Goal: Task Accomplishment & Management: Manage account settings

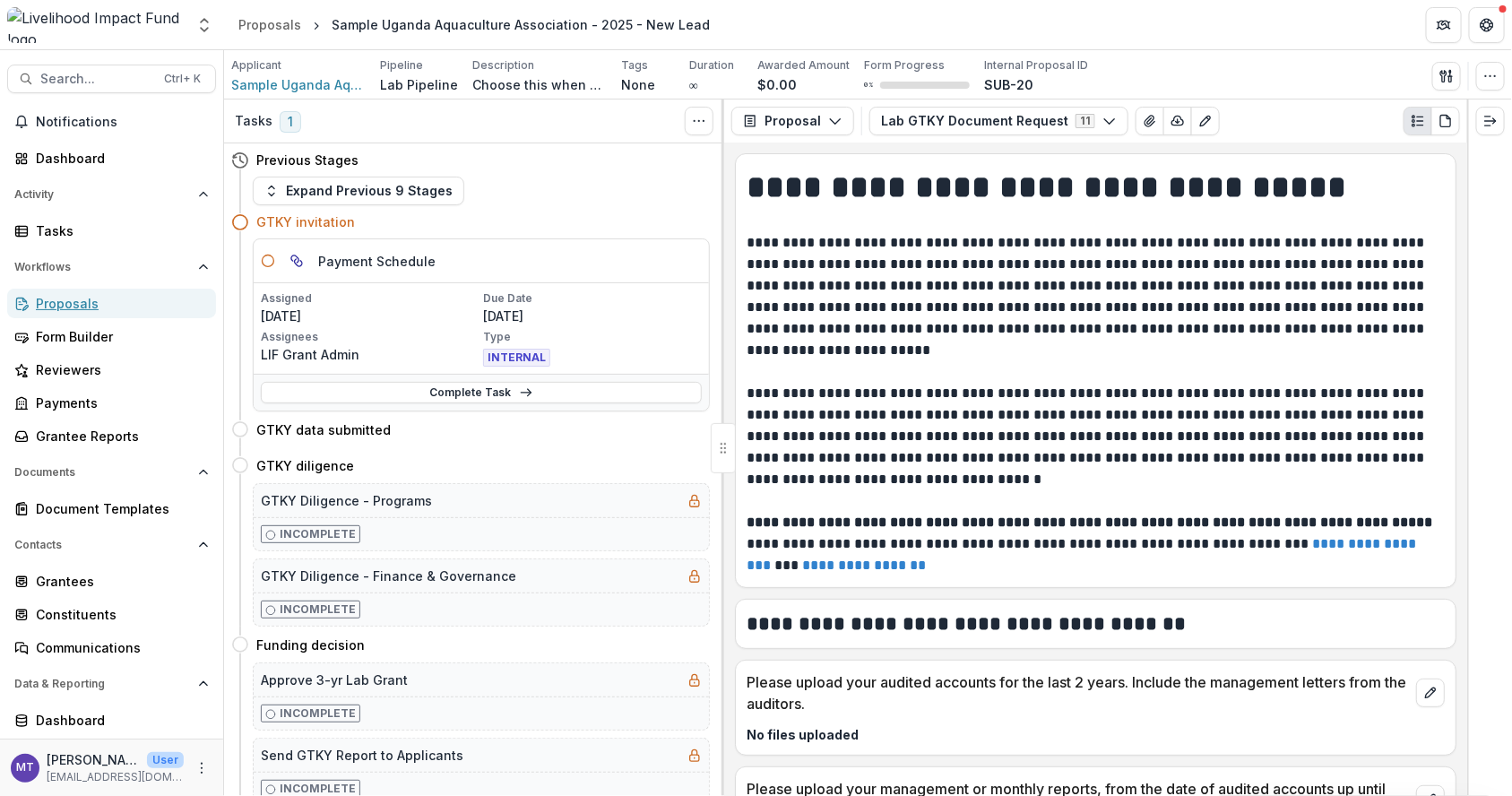
click at [121, 289] on link "Proposals" at bounding box center [111, 303] width 209 height 30
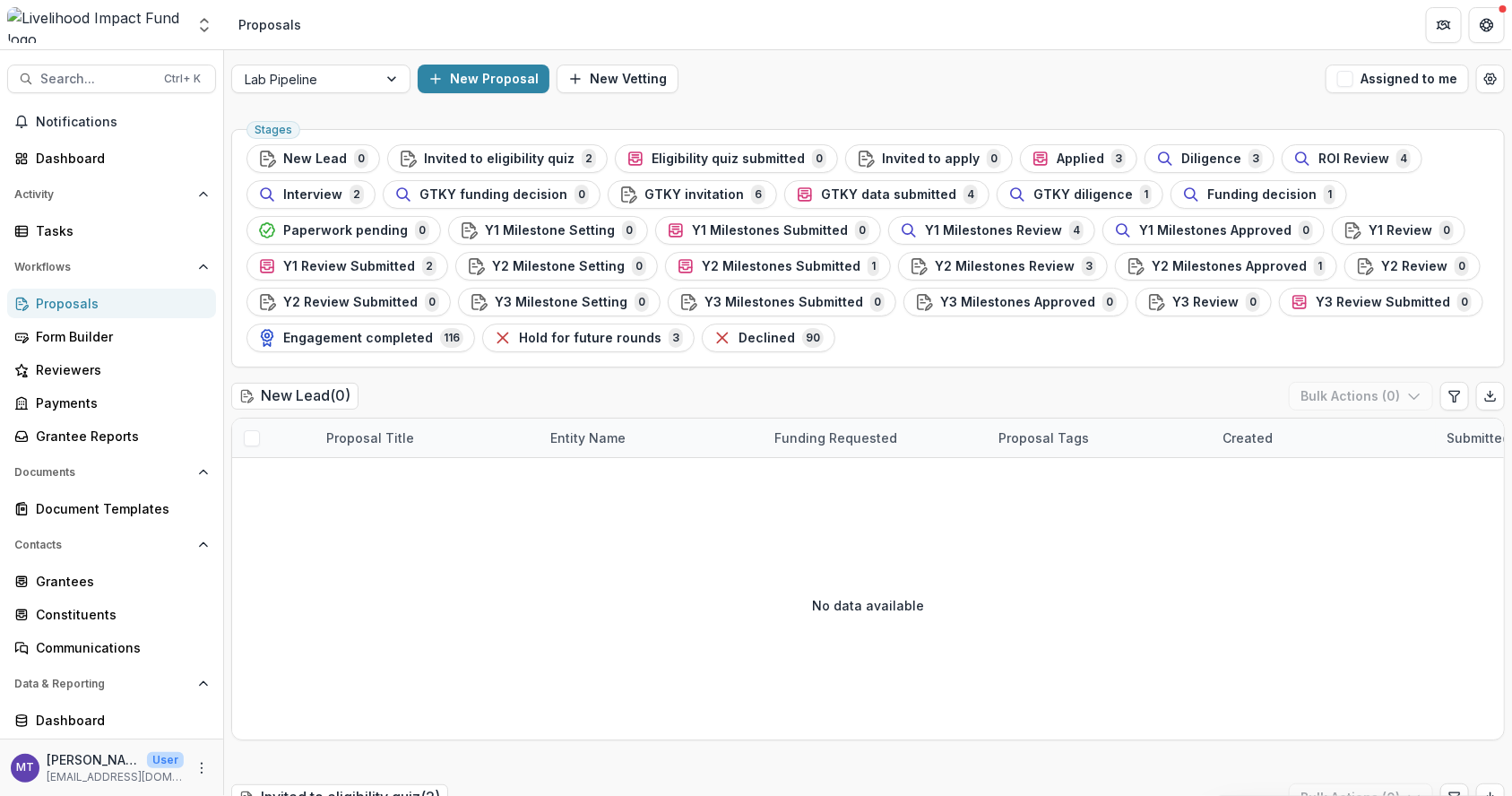
click at [908, 202] on div "GTKY data submitted 4" at bounding box center [887, 195] width 182 height 20
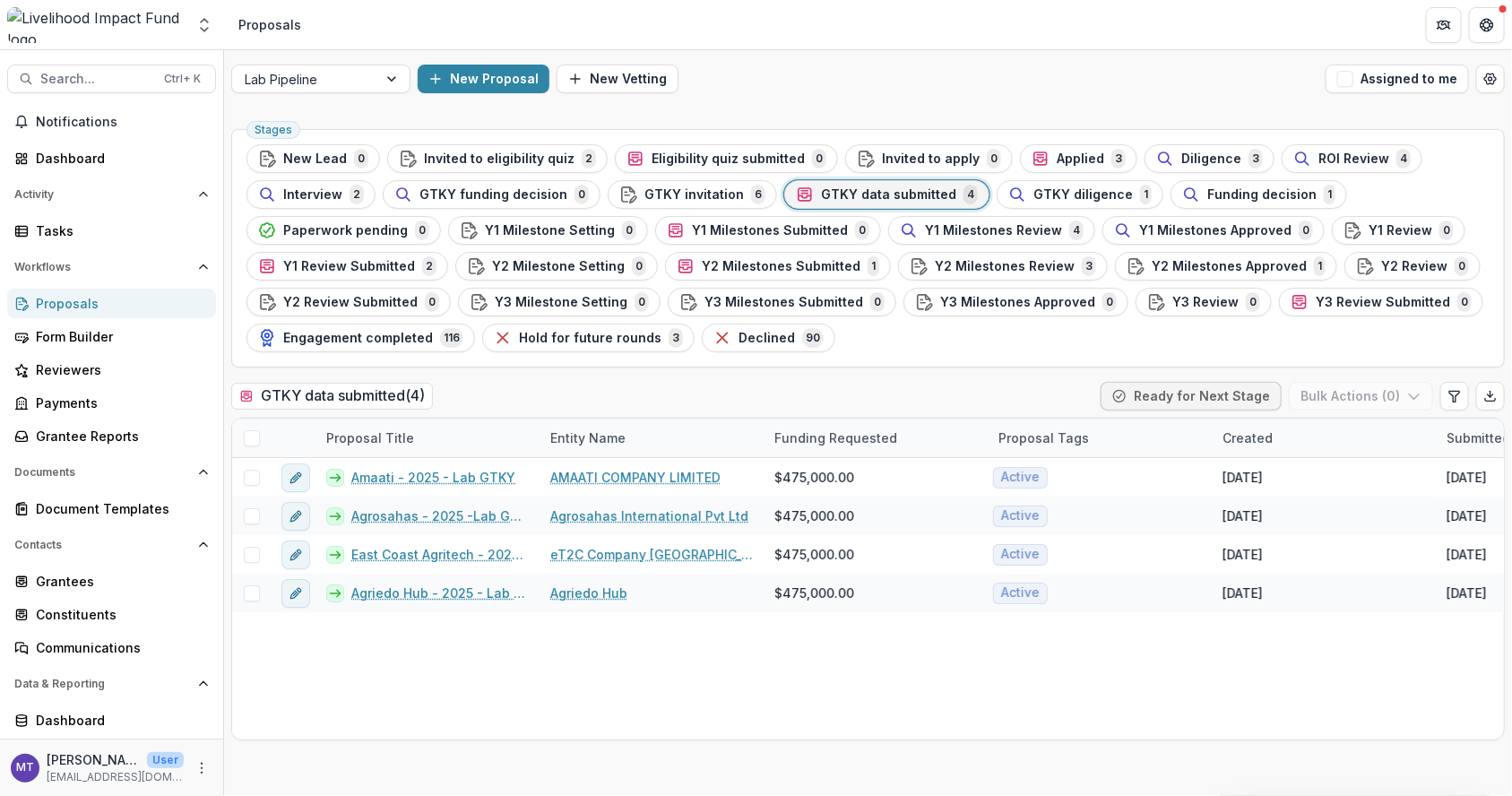
click at [711, 196] on span "GTKY invitation" at bounding box center [694, 194] width 99 height 15
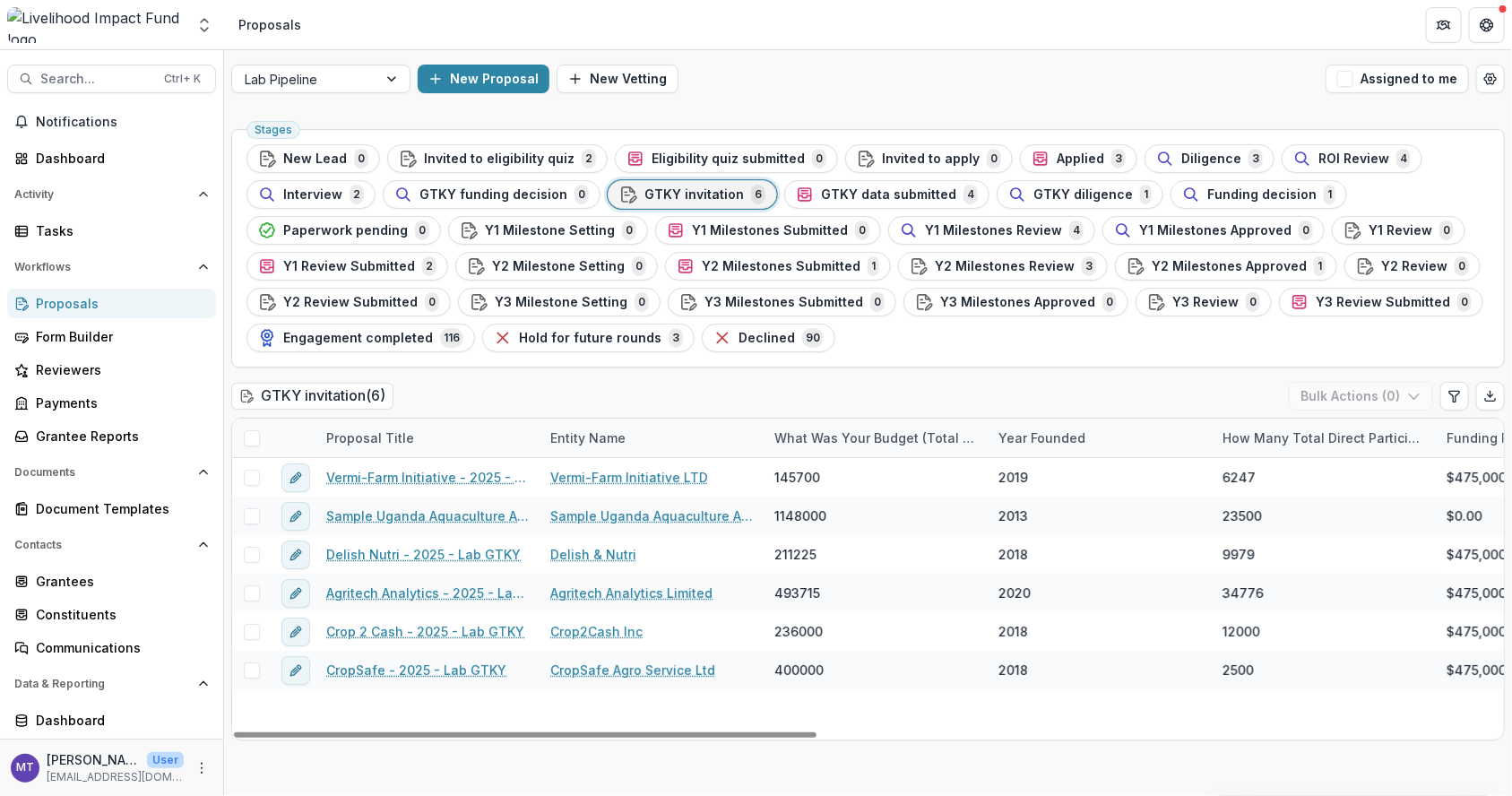
click at [868, 199] on span "GTKY data submitted" at bounding box center [889, 194] width 135 height 15
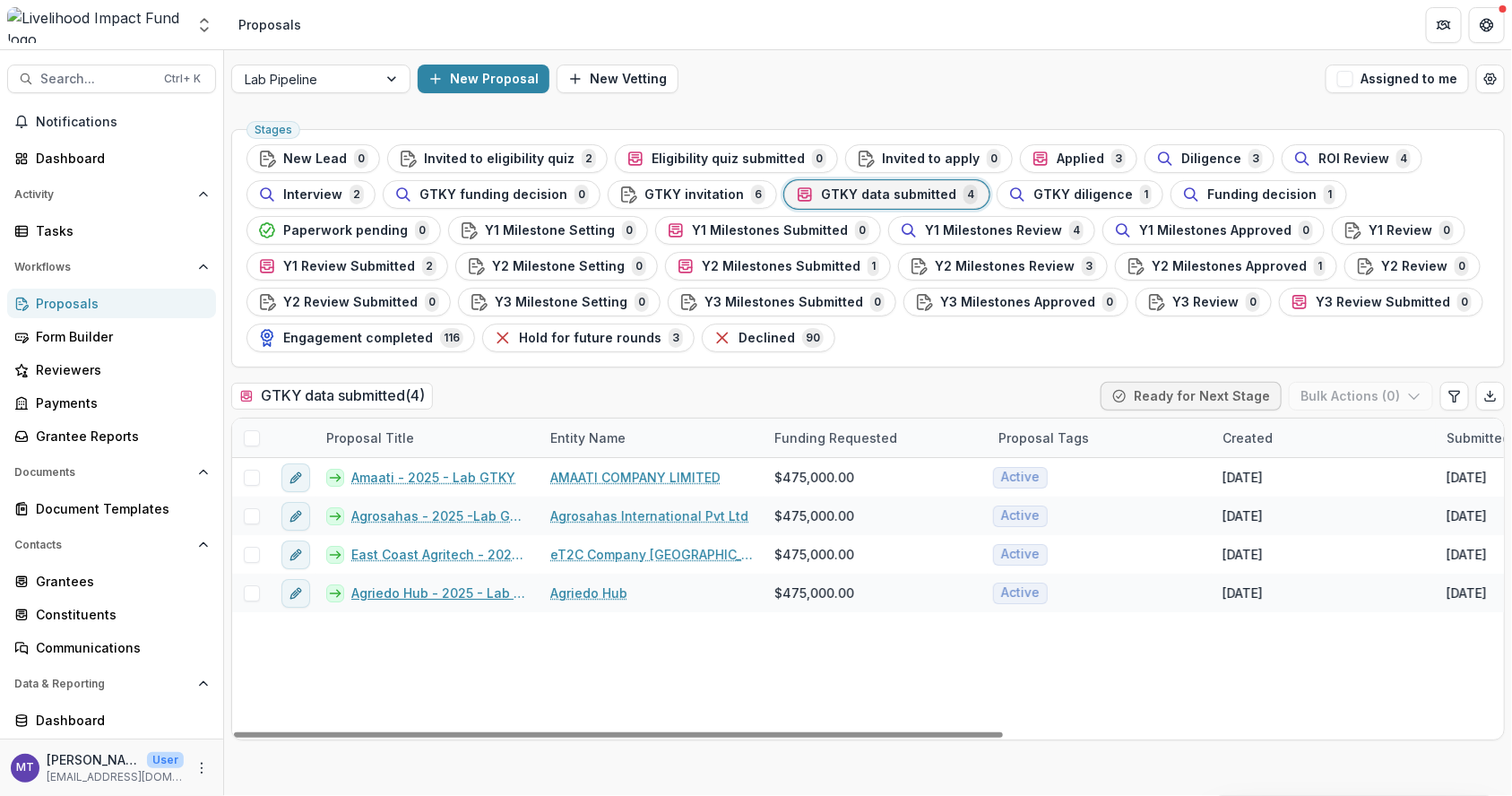
click at [479, 593] on link "Agriedo Hub - 2025 - Lab GTKY" at bounding box center [439, 592] width 178 height 19
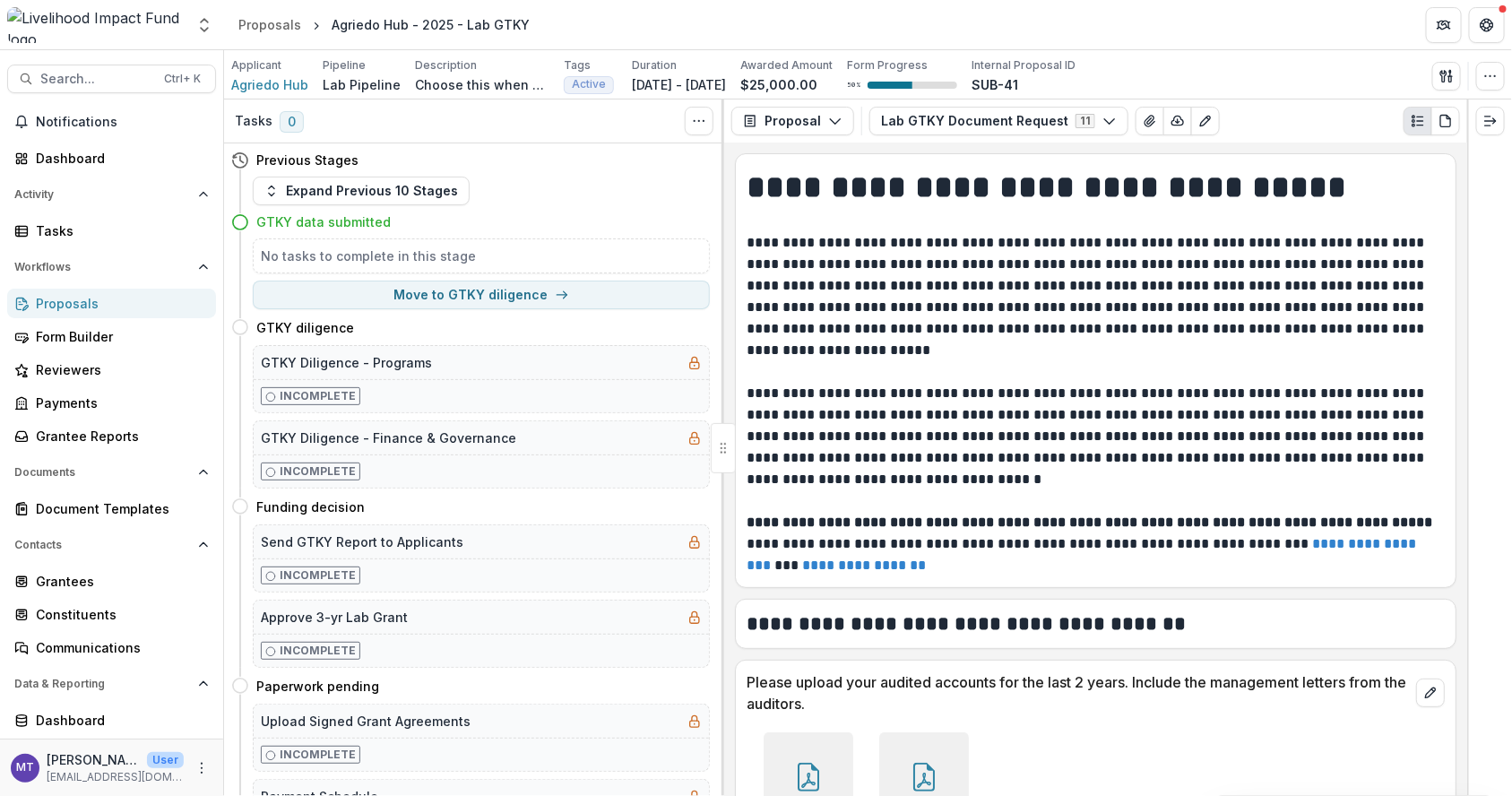
click at [412, 178] on button "Expand Previous 10 Stages" at bounding box center [361, 191] width 217 height 29
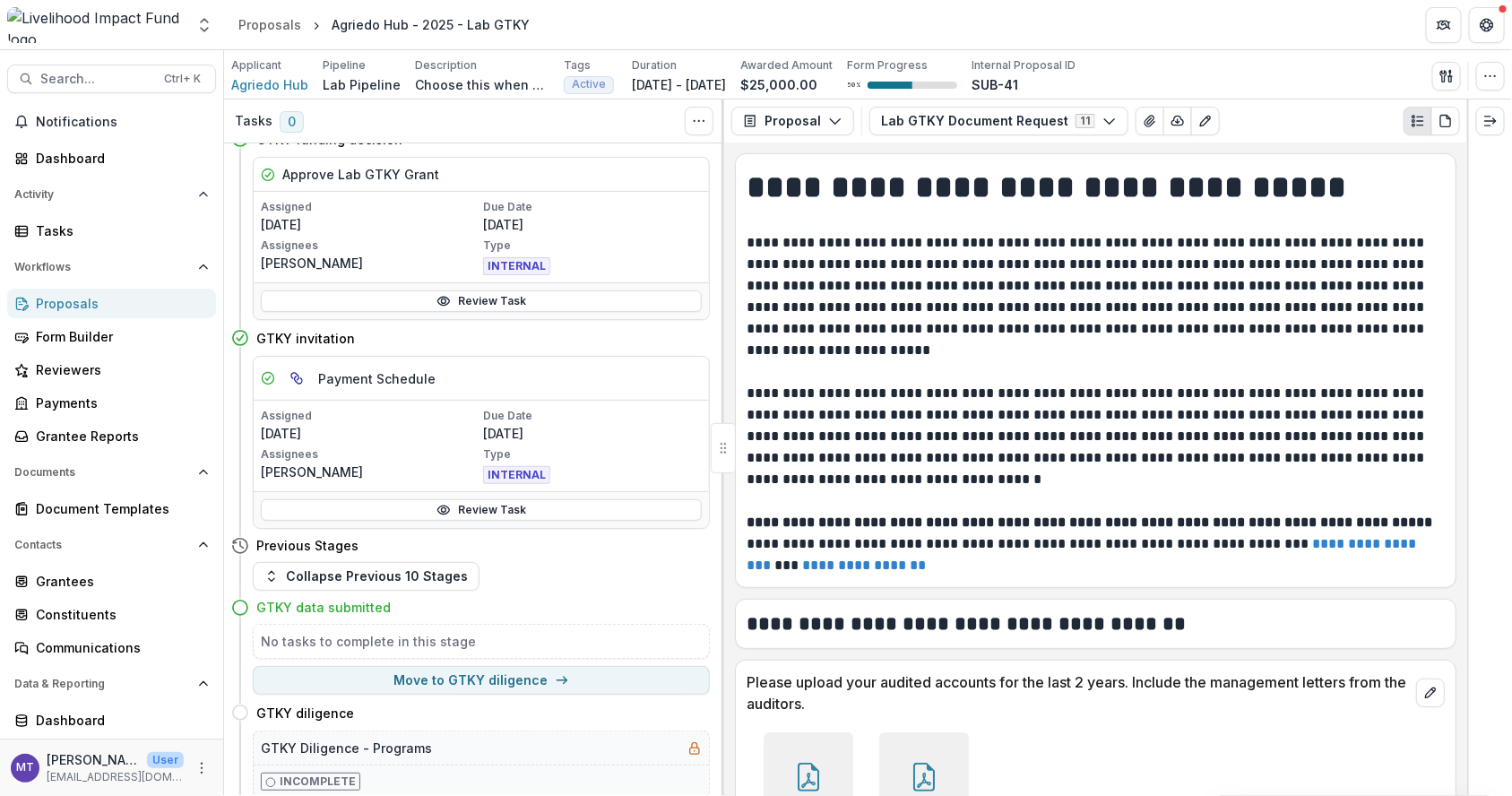
scroll to position [1133, 0]
click at [676, 326] on button "Move here" at bounding box center [672, 337] width 75 height 22
select select "**********"
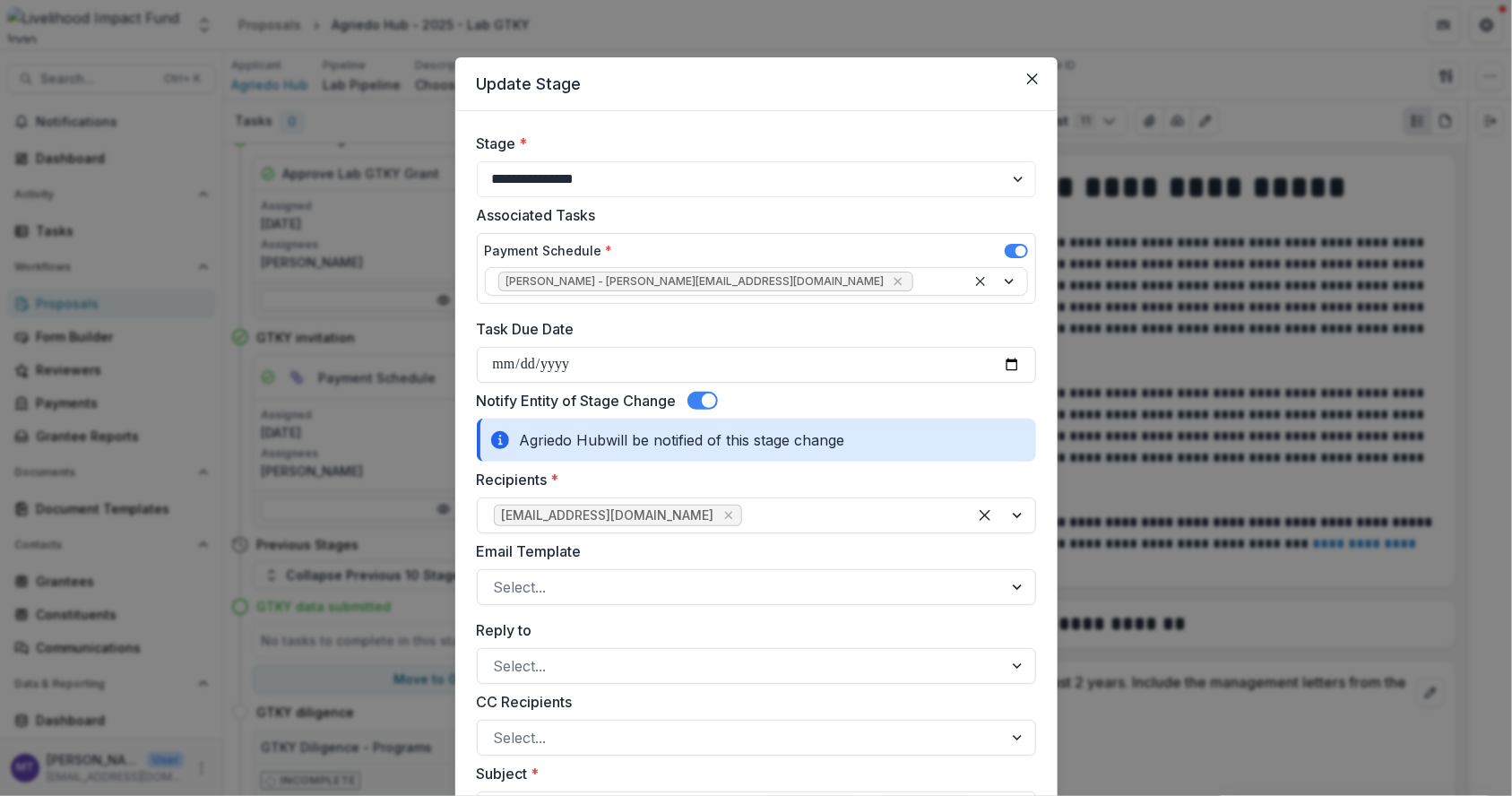
click at [1000, 359] on input "Task Due Date" at bounding box center [756, 365] width 560 height 36
type input "**********"
click at [687, 398] on div "Notify Entity of Stage Change" at bounding box center [756, 400] width 560 height 22
click at [695, 397] on span at bounding box center [702, 400] width 31 height 18
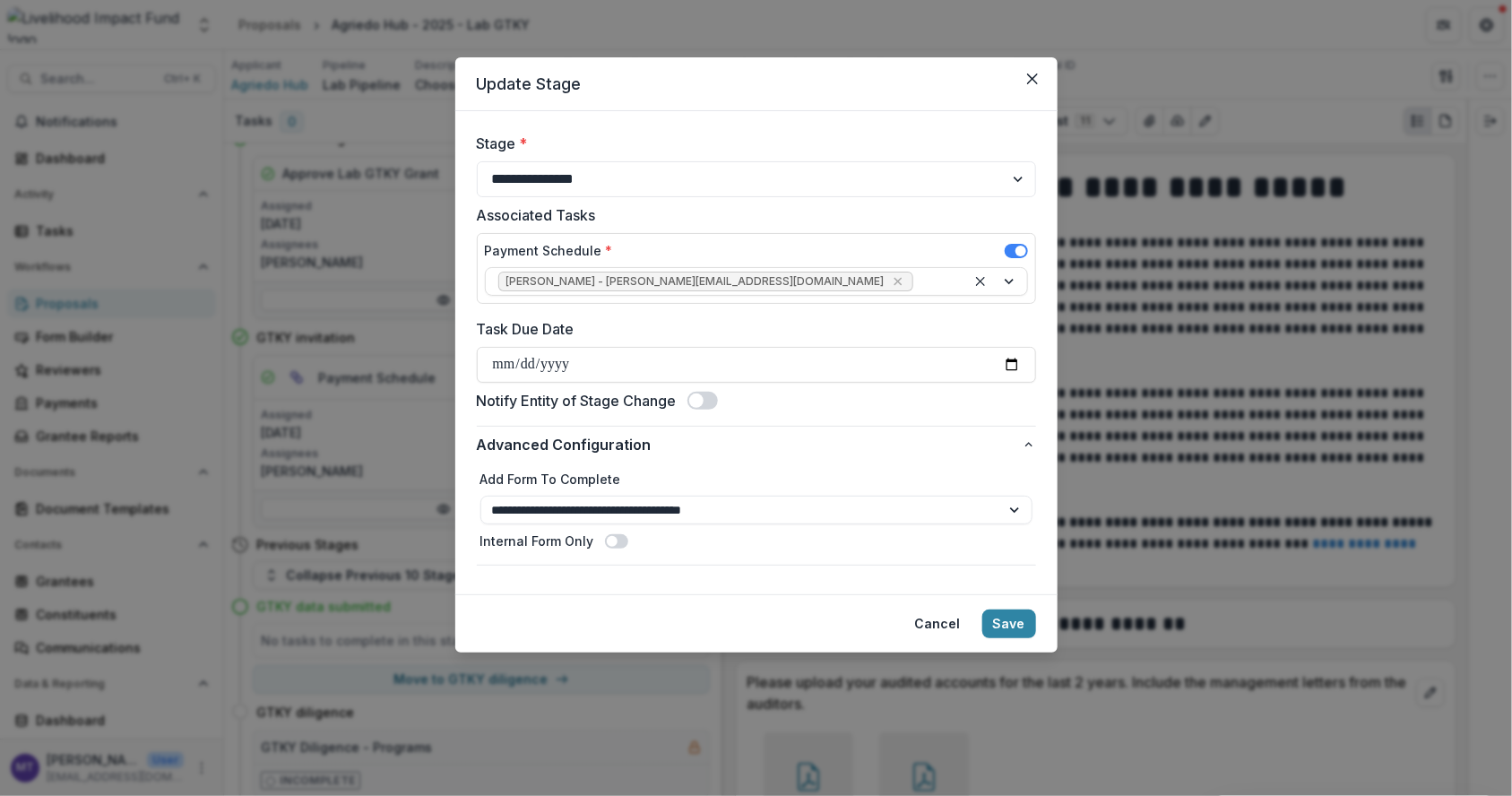
click at [997, 620] on button "Save" at bounding box center [1009, 623] width 54 height 29
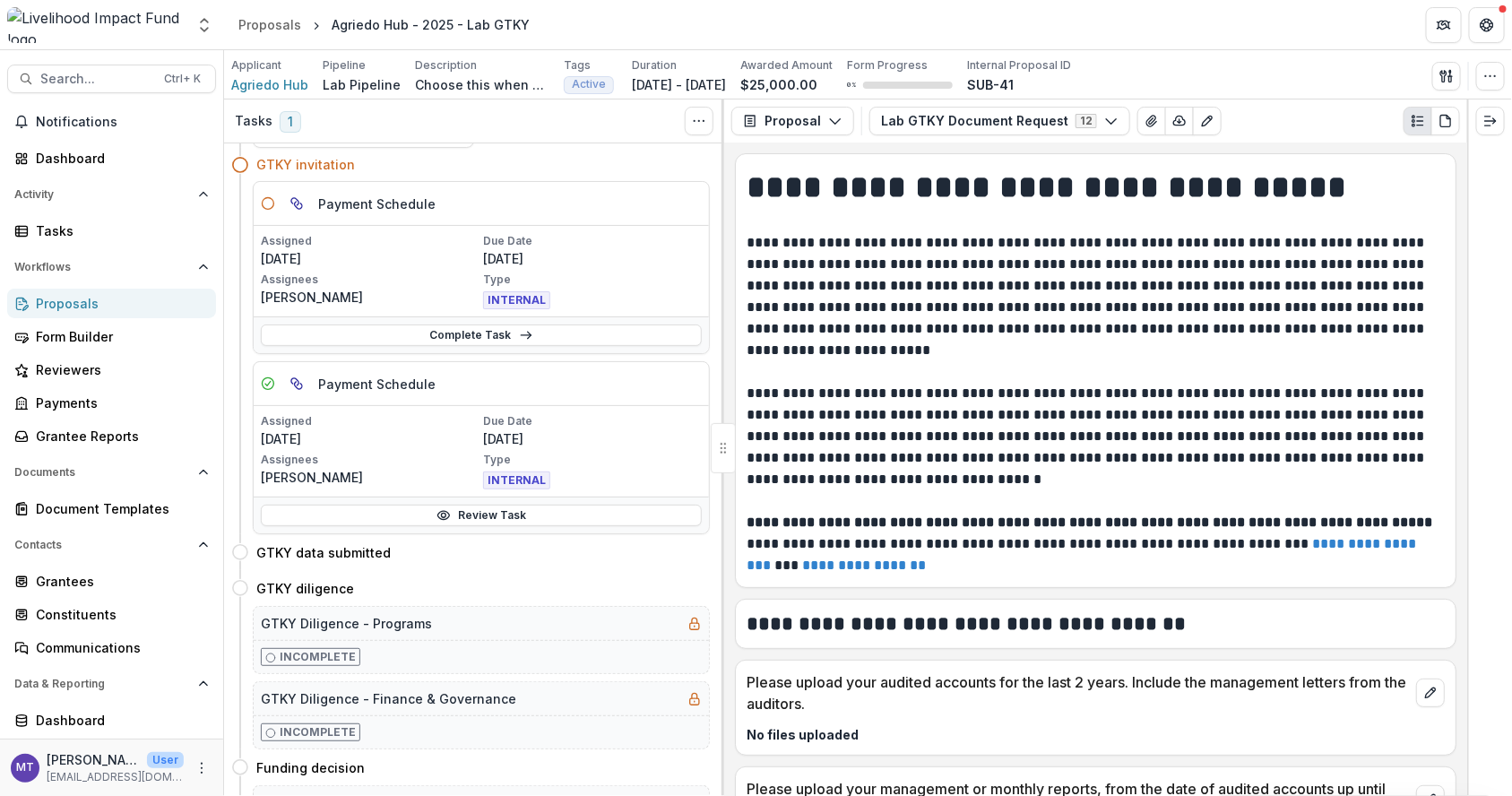
scroll to position [1369, 0]
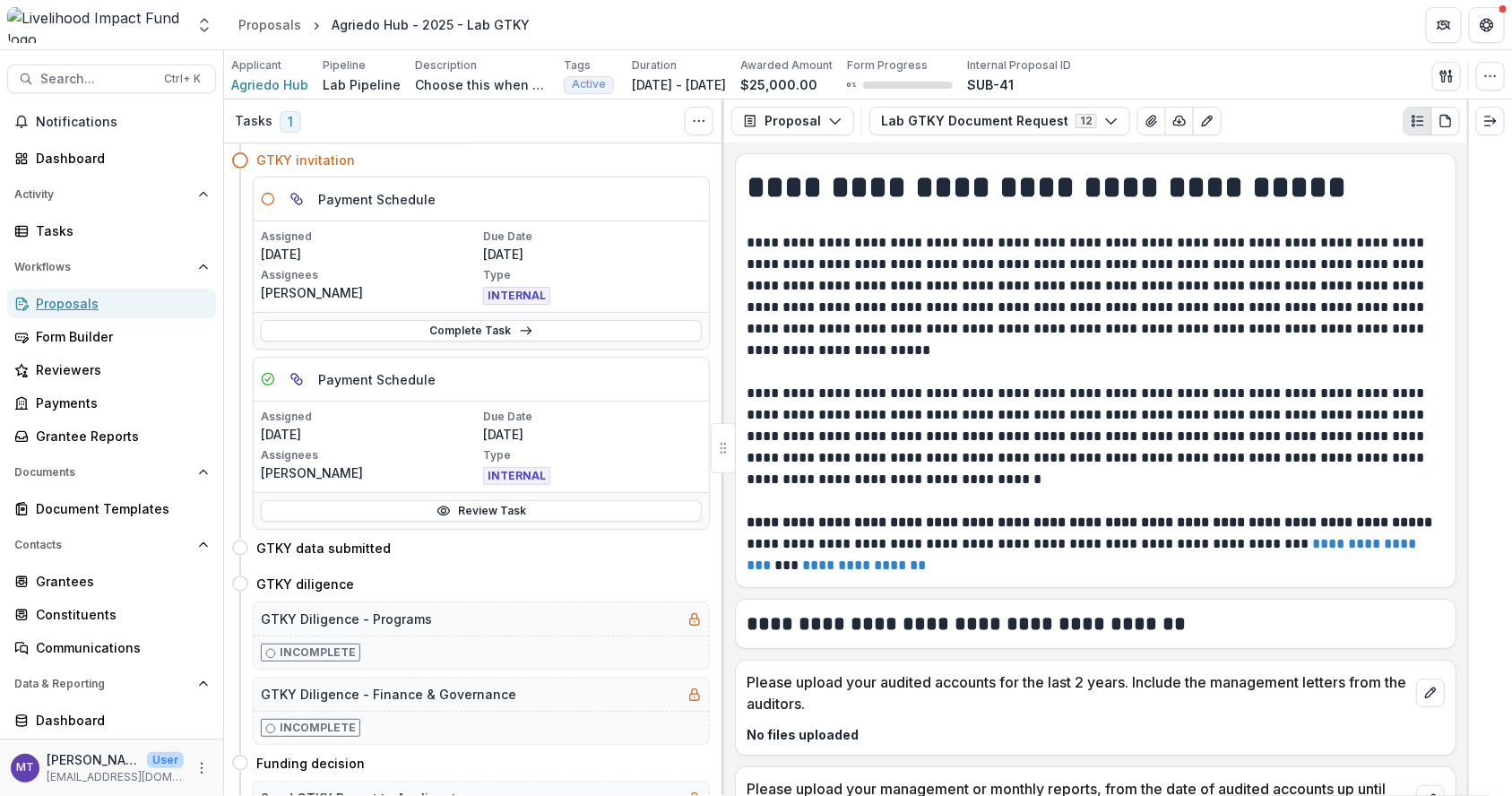
click at [73, 297] on div "Proposals" at bounding box center [118, 303] width 166 height 19
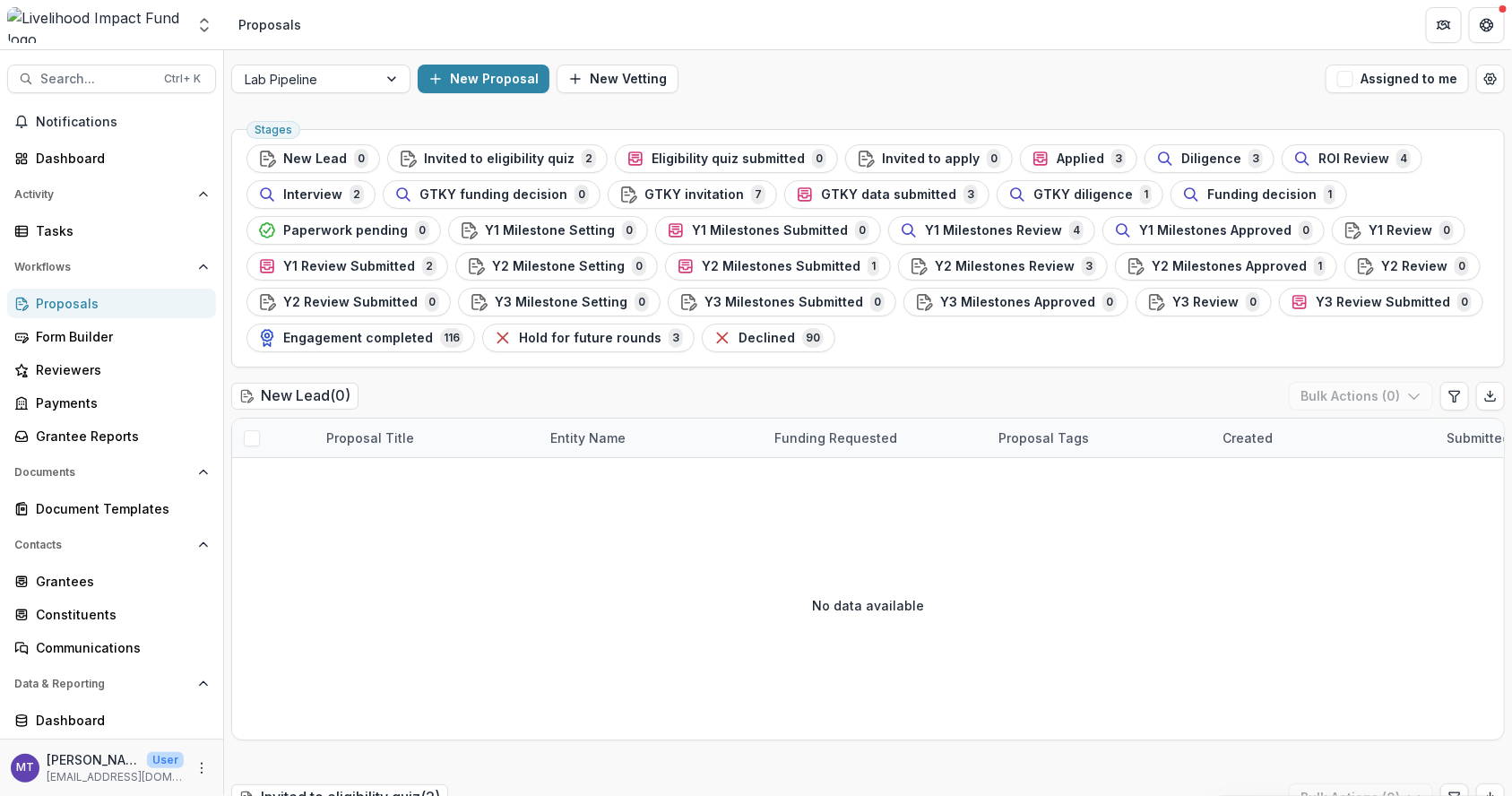
click at [683, 187] on span "GTKY invitation" at bounding box center [694, 194] width 99 height 15
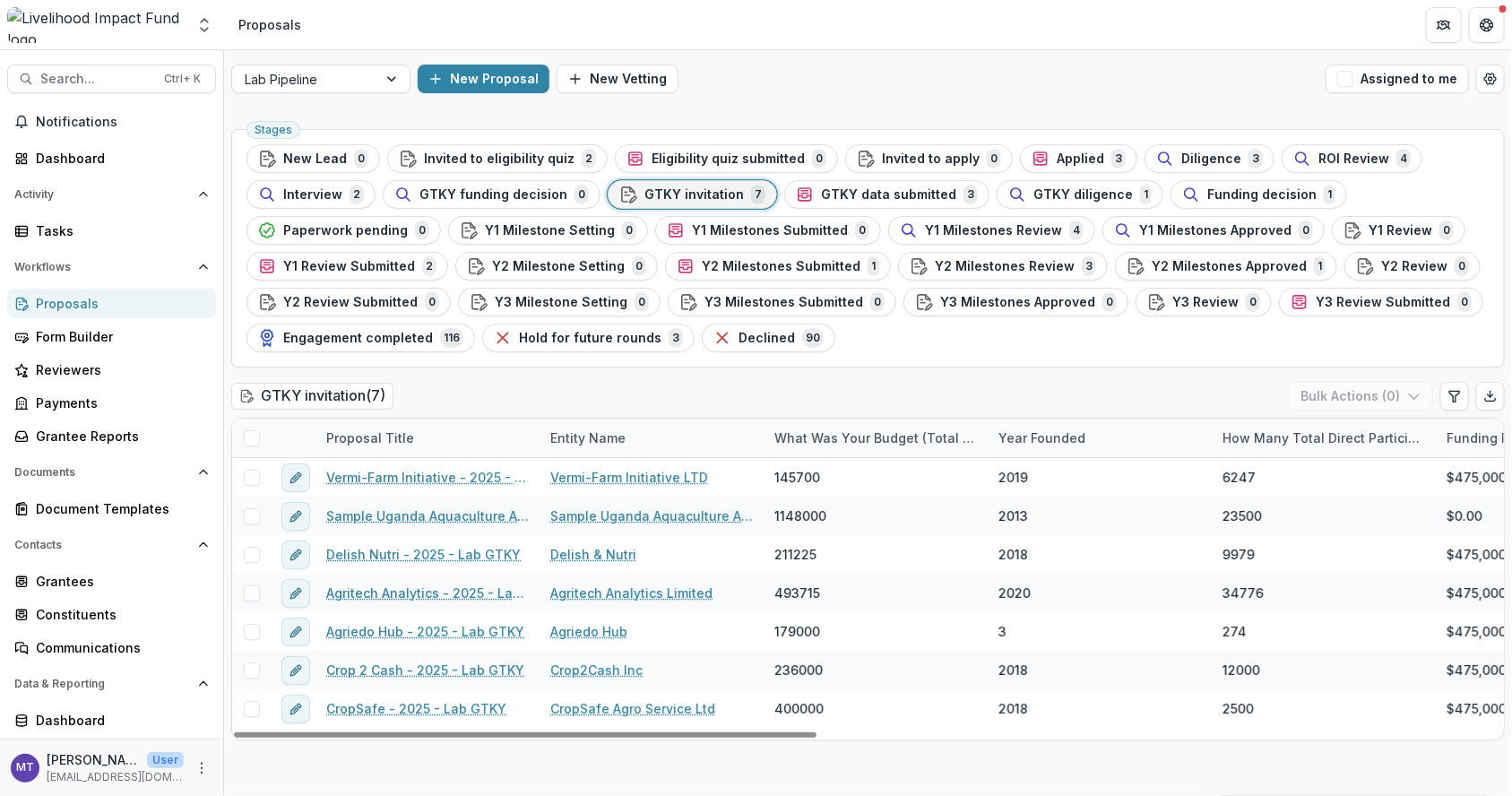
click at [854, 188] on span "GTKY data submitted" at bounding box center [889, 194] width 135 height 15
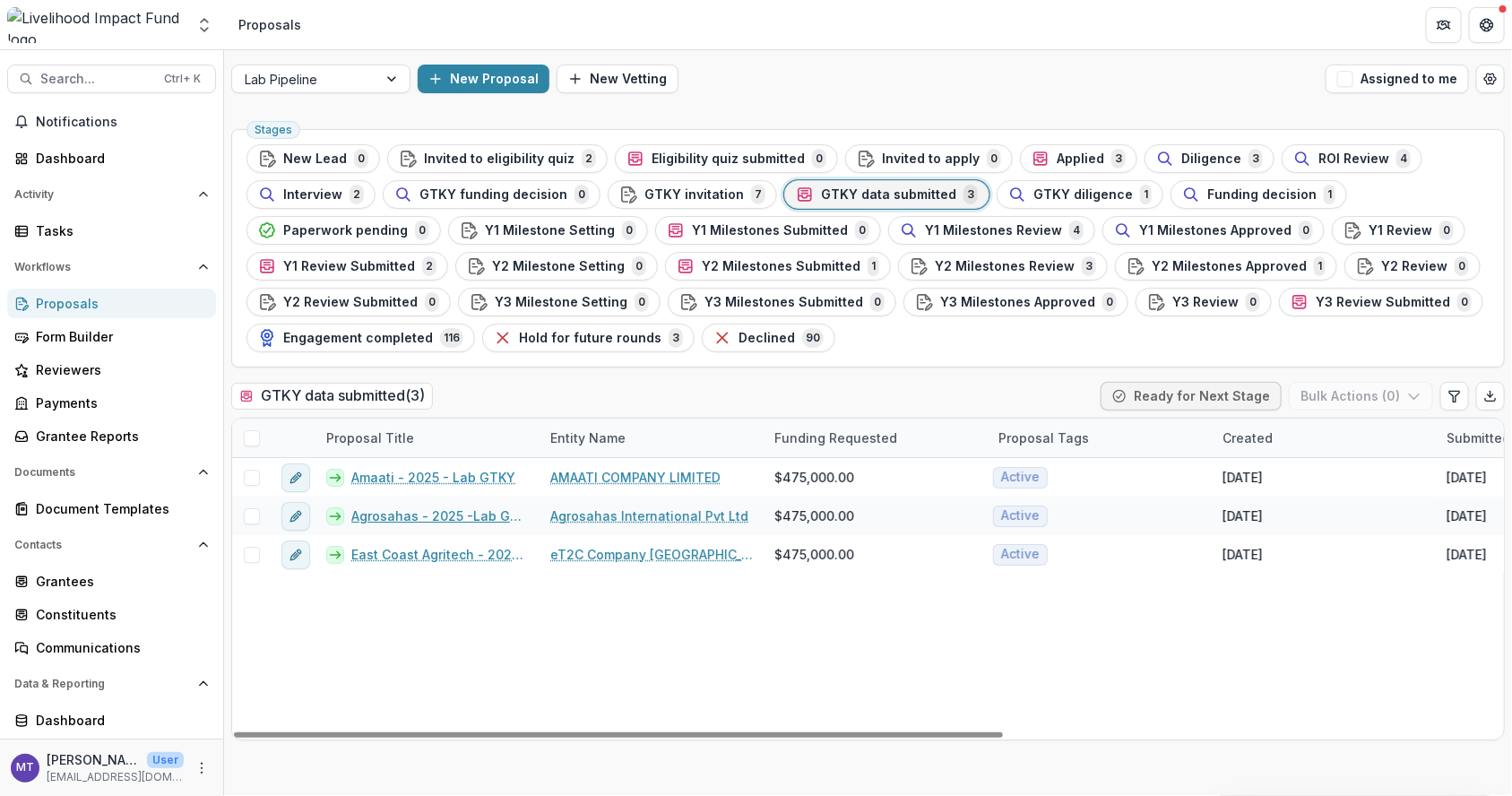
click at [459, 511] on link "Agrosahas - 2025 -Lab GTKY" at bounding box center [439, 515] width 178 height 19
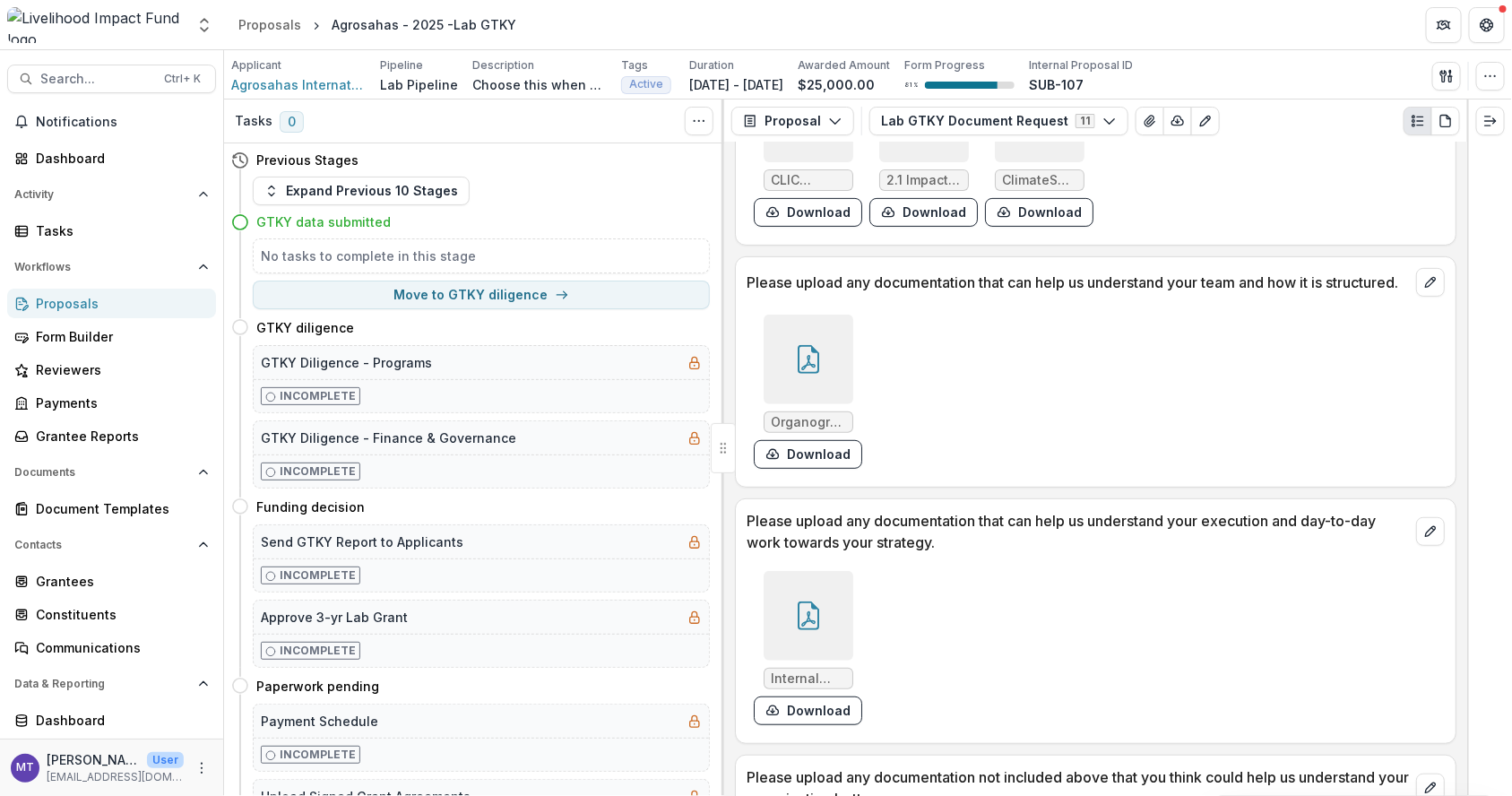
scroll to position [3650, 0]
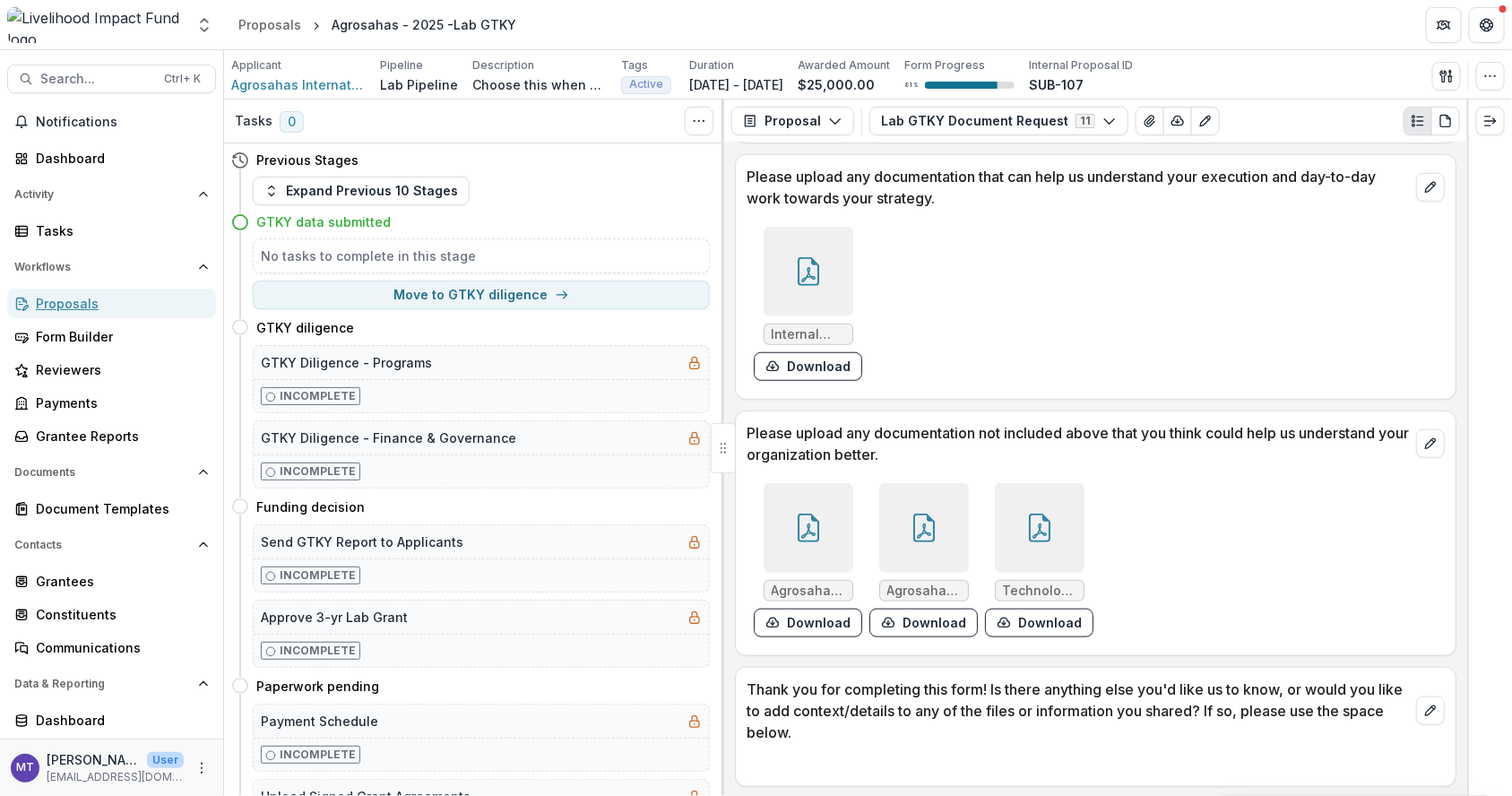
click at [101, 307] on div "Proposals" at bounding box center [118, 303] width 166 height 19
